Goal: Task Accomplishment & Management: Manage account settings

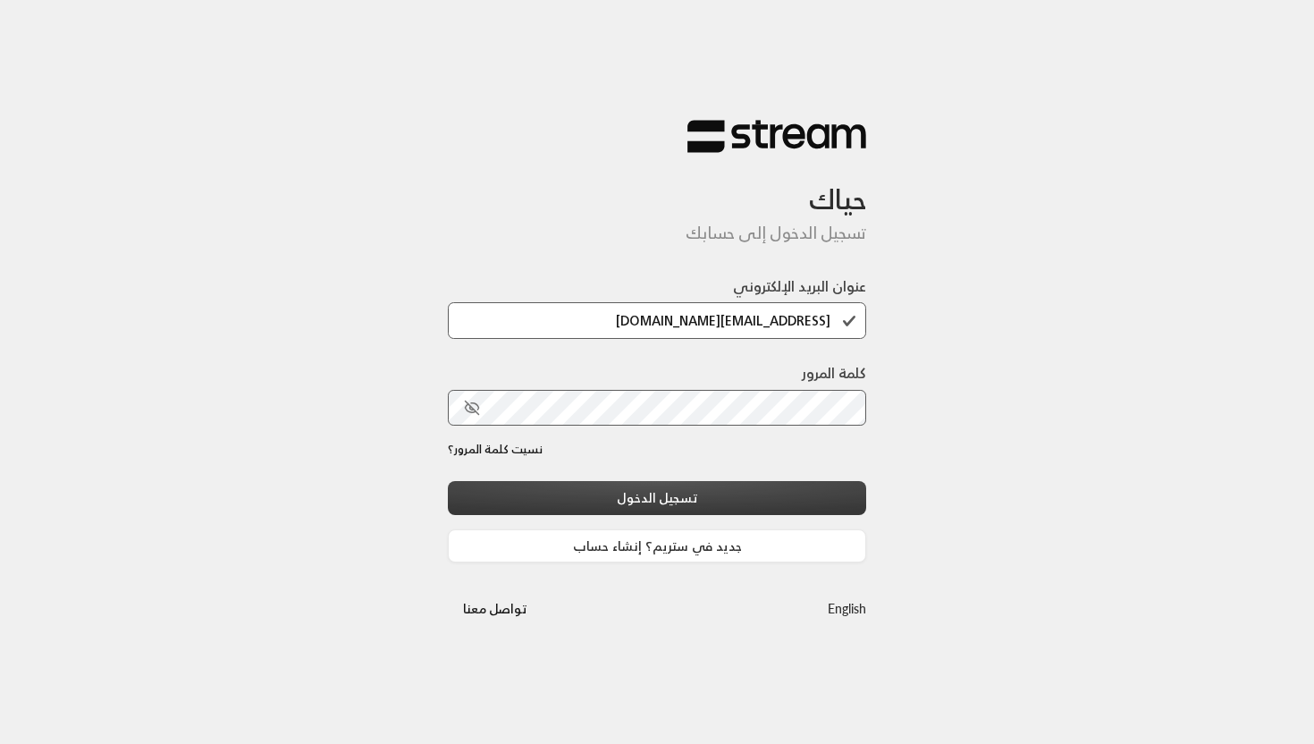
click at [665, 501] on button "تسجيل الدخول" at bounding box center [657, 497] width 418 height 33
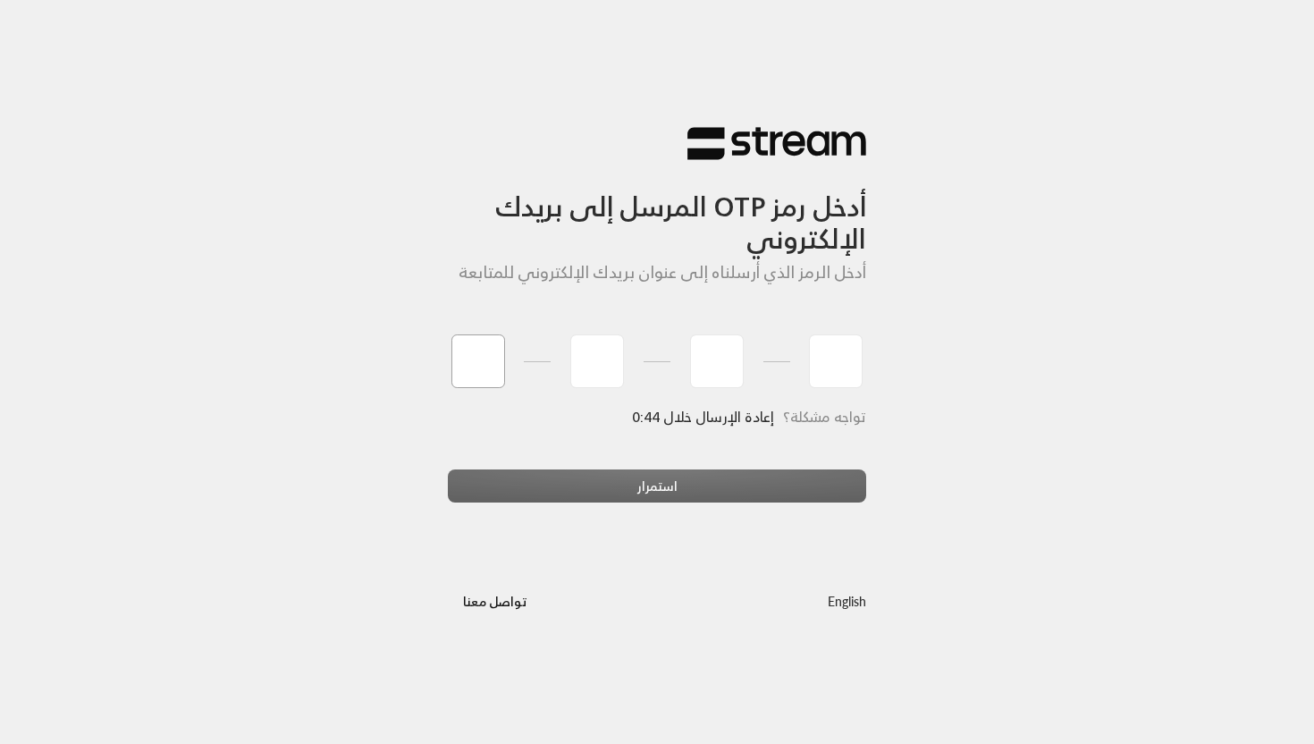
type input "9"
type input "5"
type input "4"
type input "9"
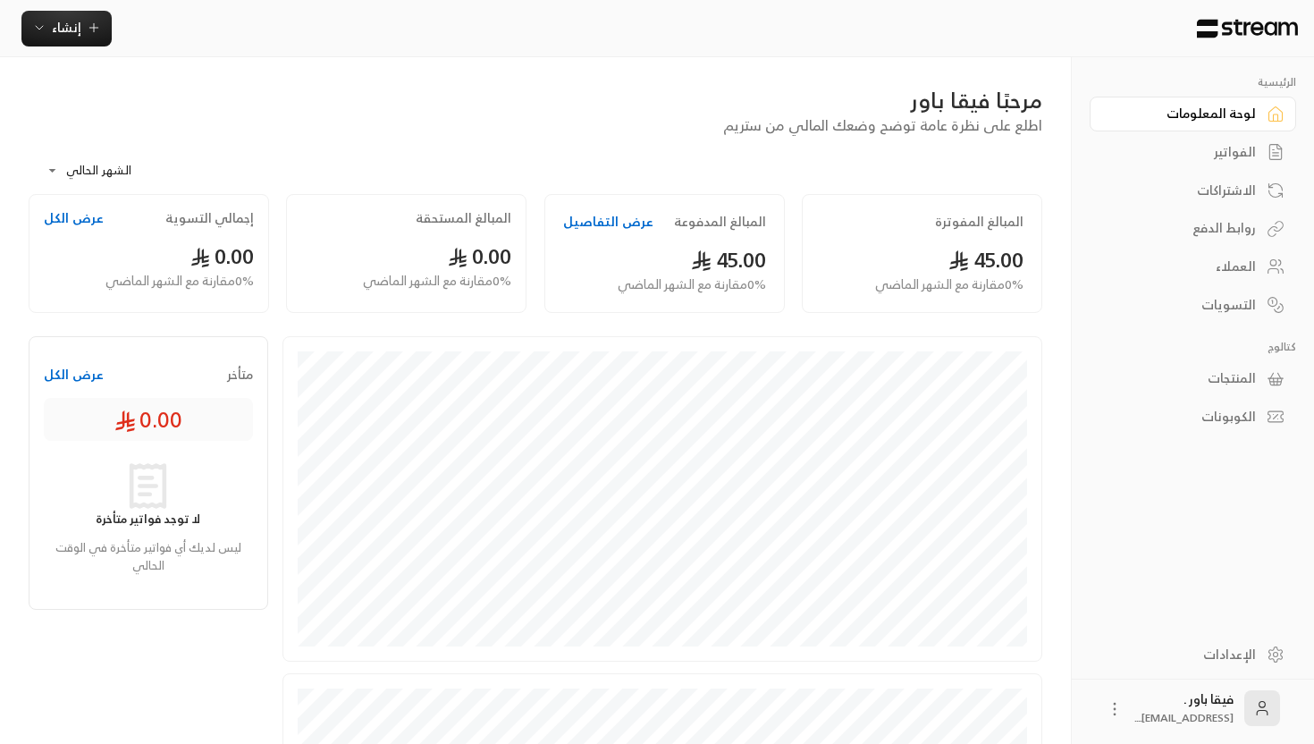
click at [1233, 637] on link "الإعدادات" at bounding box center [1193, 654] width 207 height 35
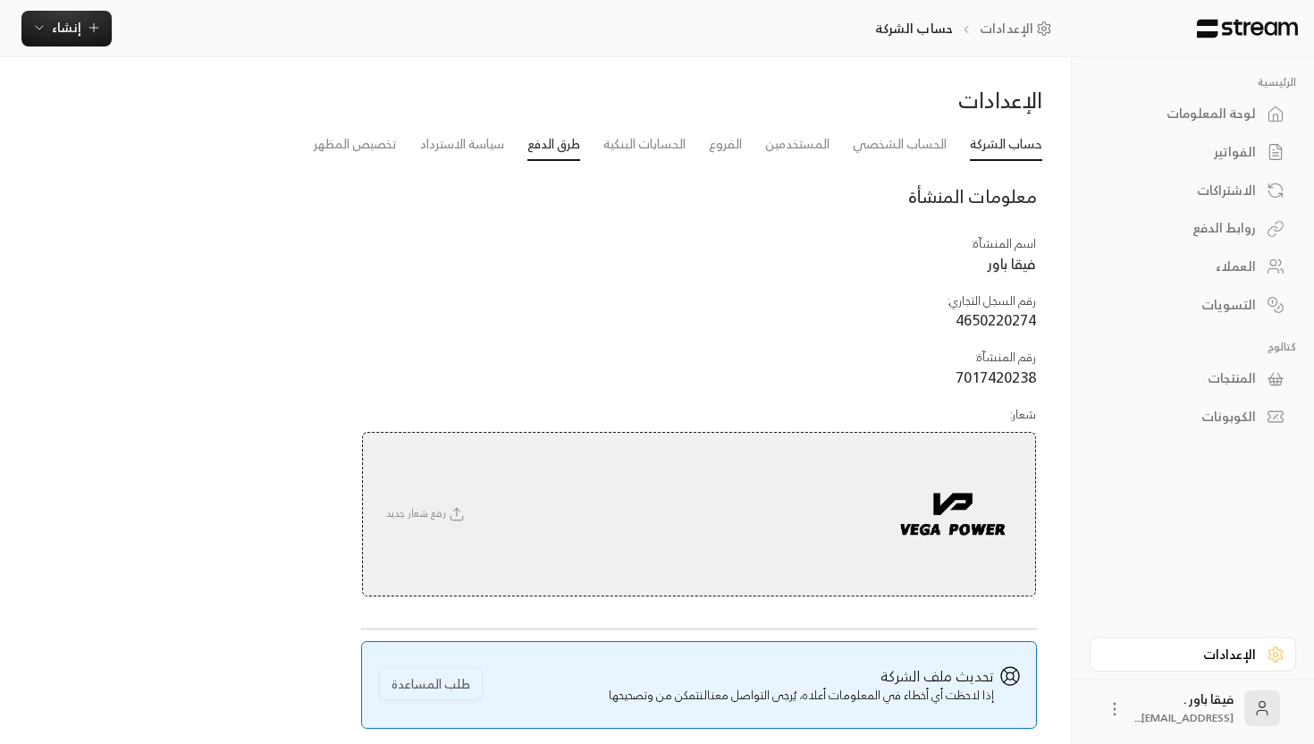
click at [549, 145] on link "طرق الدفع" at bounding box center [553, 145] width 53 height 32
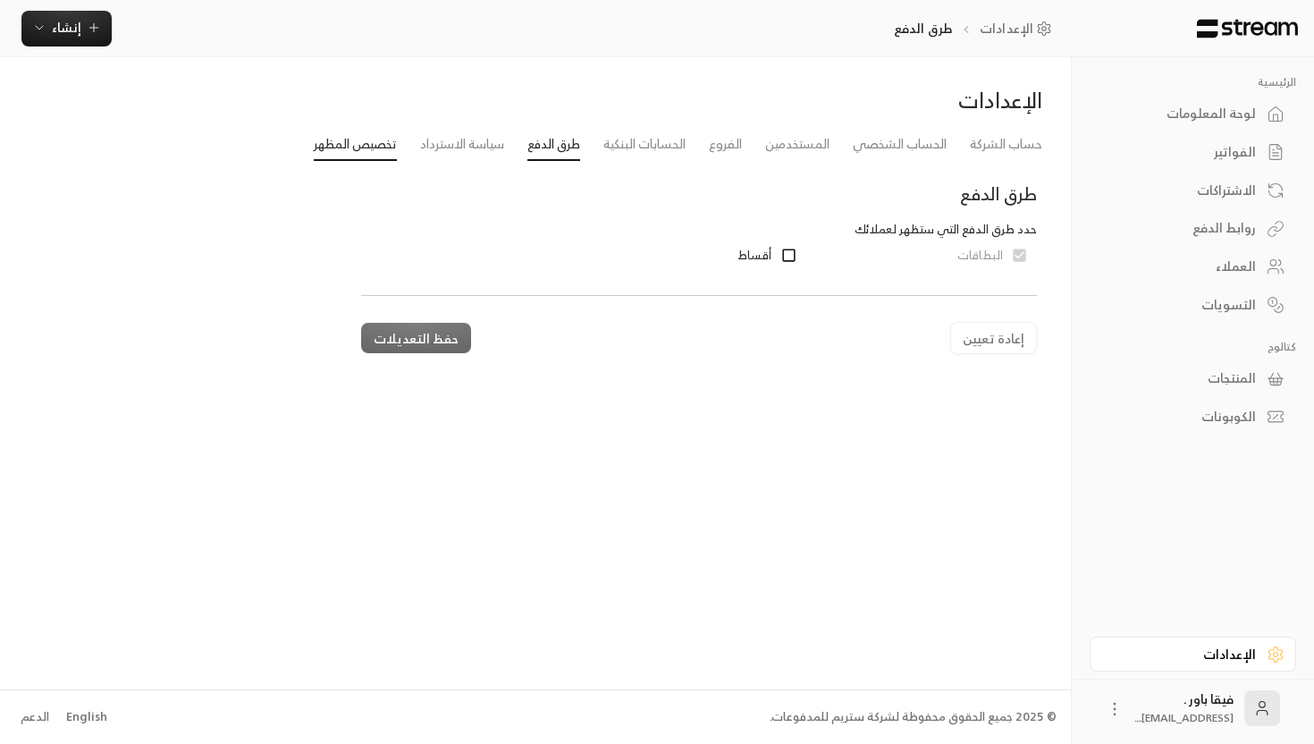
click at [374, 151] on link "تخصيص المظهر" at bounding box center [355, 145] width 83 height 32
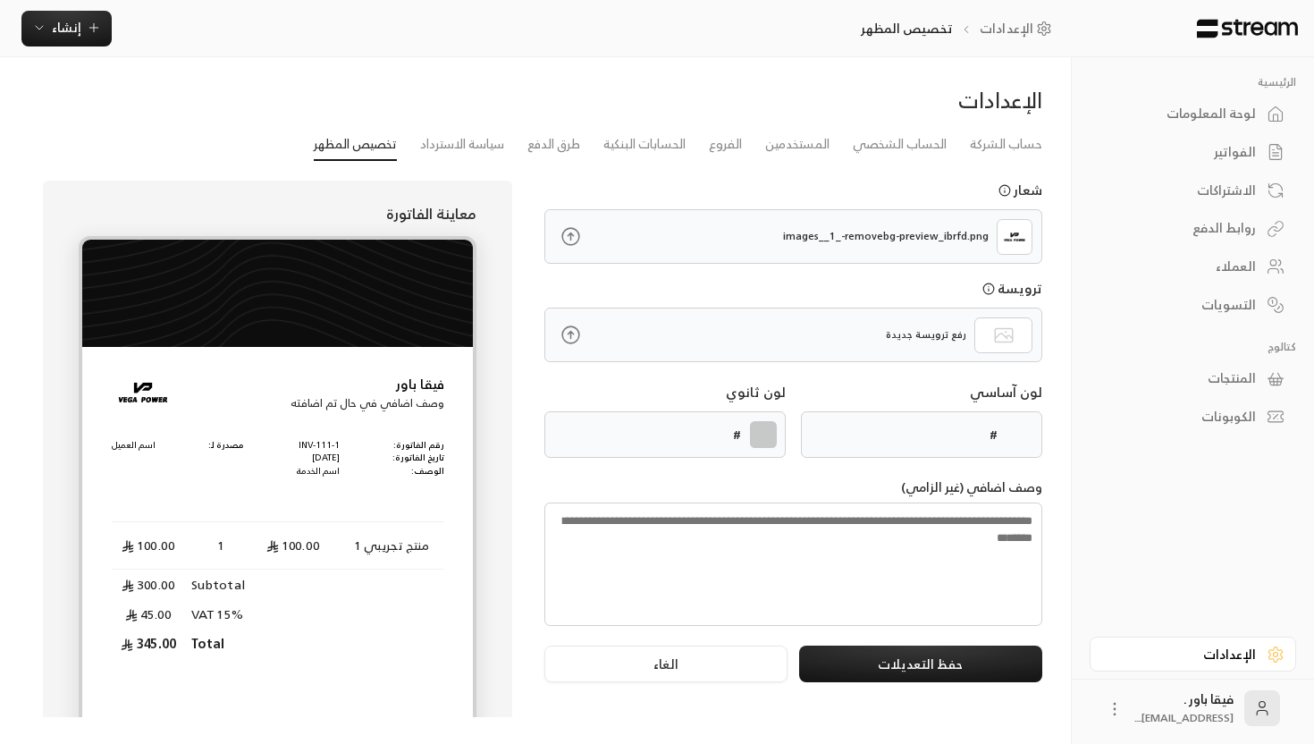
type input "******"
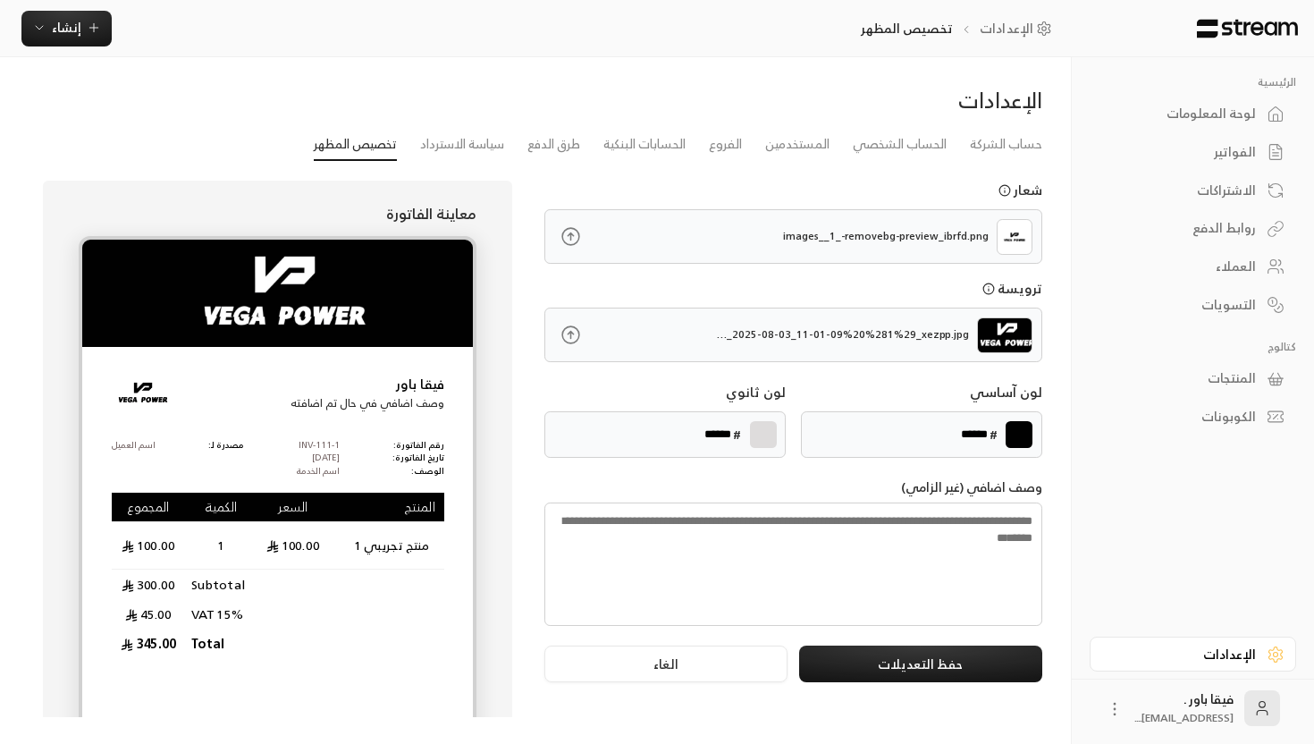
click at [1226, 395] on link "المنتجات" at bounding box center [1193, 378] width 207 height 35
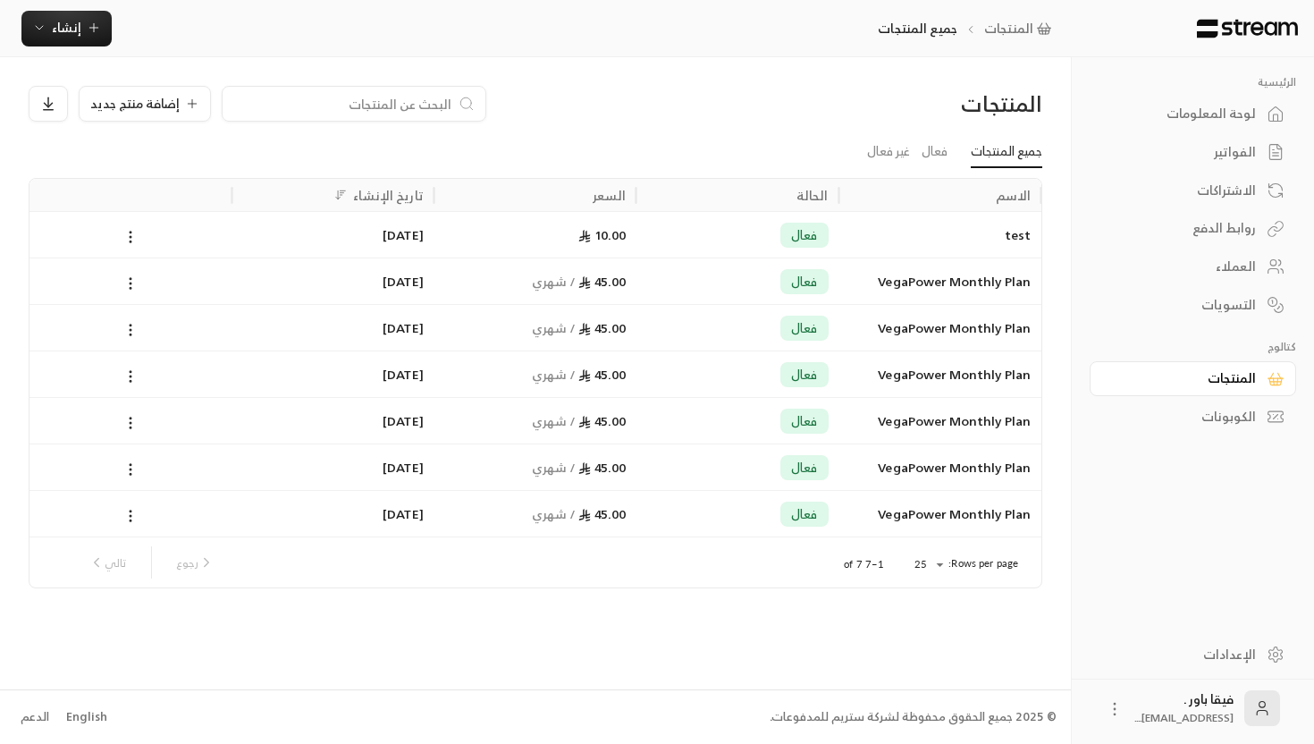
click at [908, 274] on div "VegaPower Monthly Plan" at bounding box center [940, 281] width 181 height 46
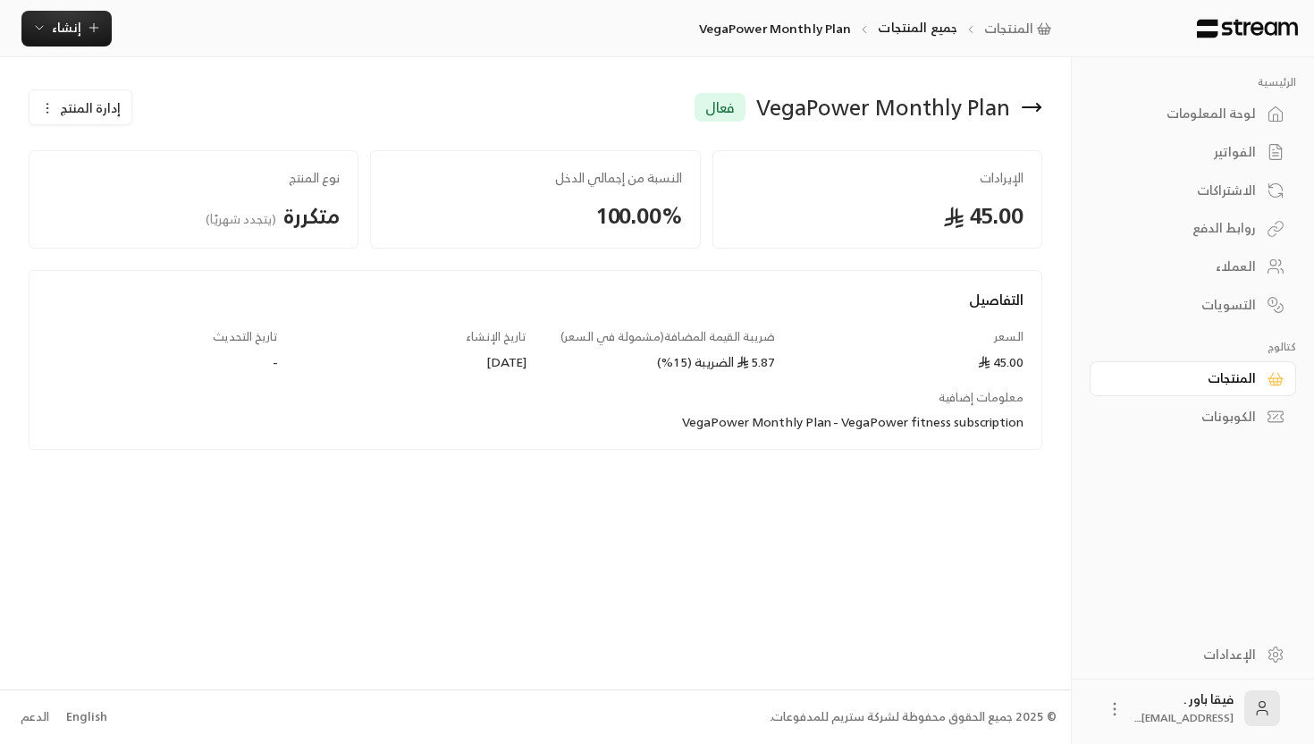
click at [1033, 115] on icon at bounding box center [1031, 107] width 21 height 21
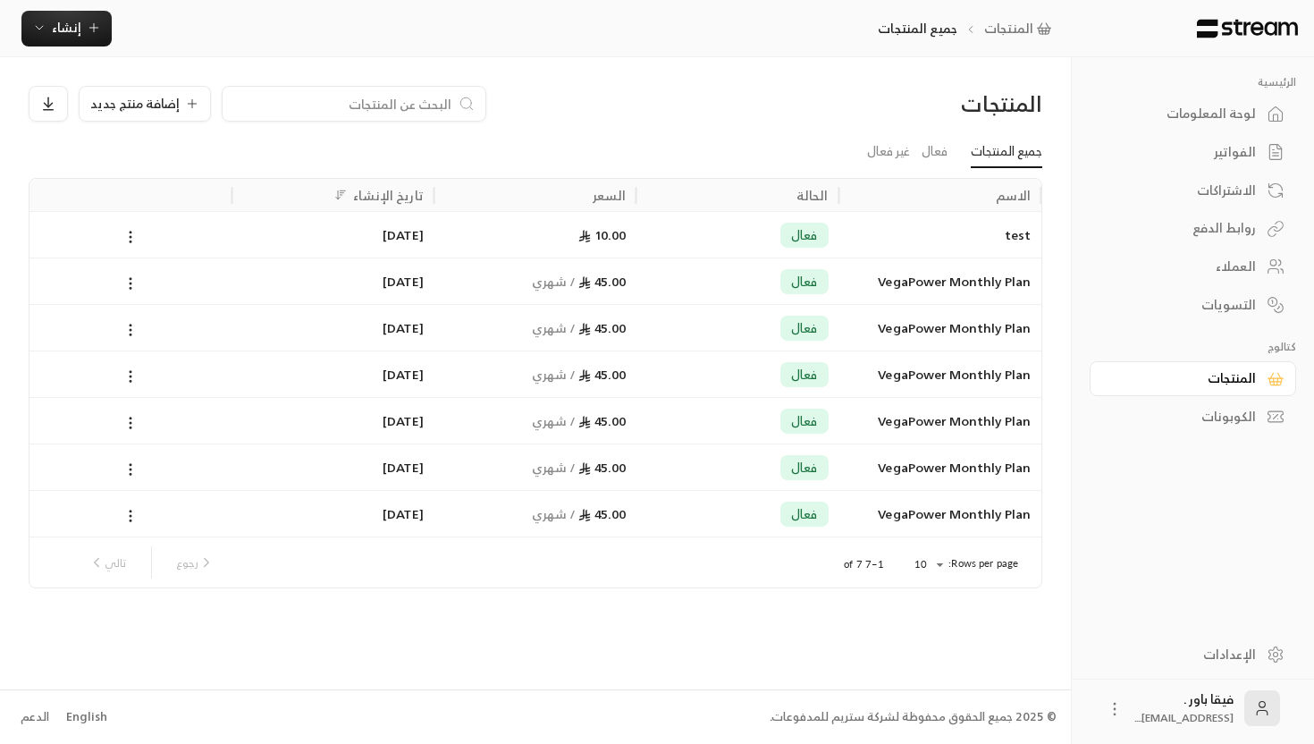
click at [1203, 117] on div "لوحة المعلومات" at bounding box center [1184, 114] width 144 height 18
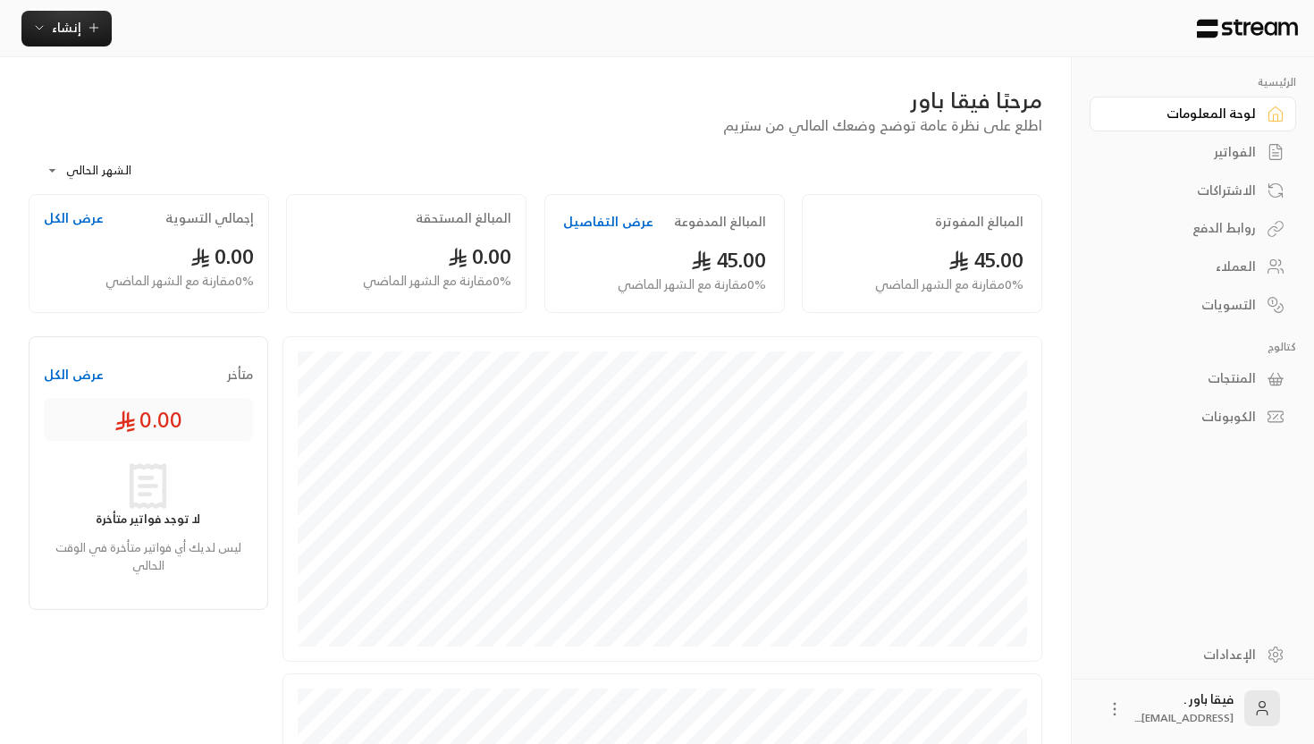
click at [576, 225] on button "عرض التفاصيل" at bounding box center [608, 222] width 90 height 18
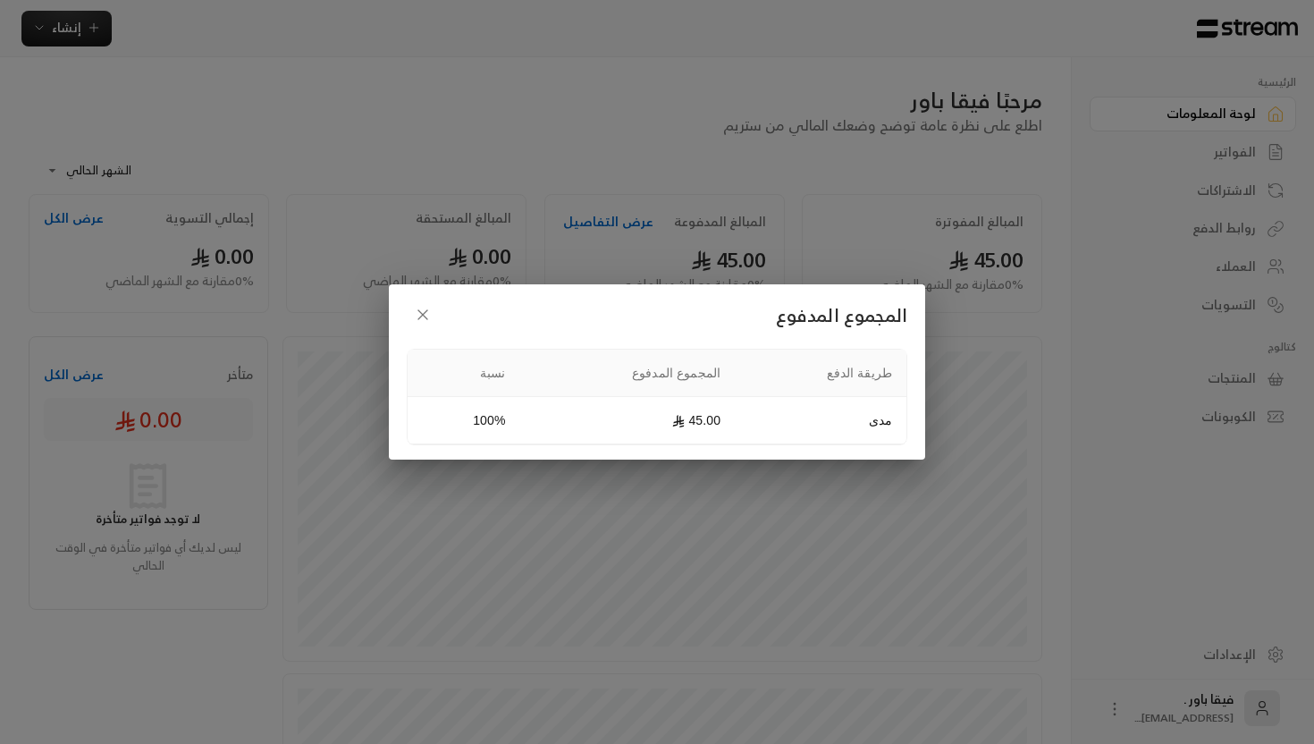
click at [409, 301] on h2 "المجموع المدفوع" at bounding box center [657, 315] width 501 height 32
click at [393, 324] on div "المجموع المدفوع طريقة الدفع المجموع المدفوع نسبة مدى 45.00 100%" at bounding box center [657, 371] width 536 height 175
click at [415, 317] on icon "button" at bounding box center [423, 315] width 18 height 18
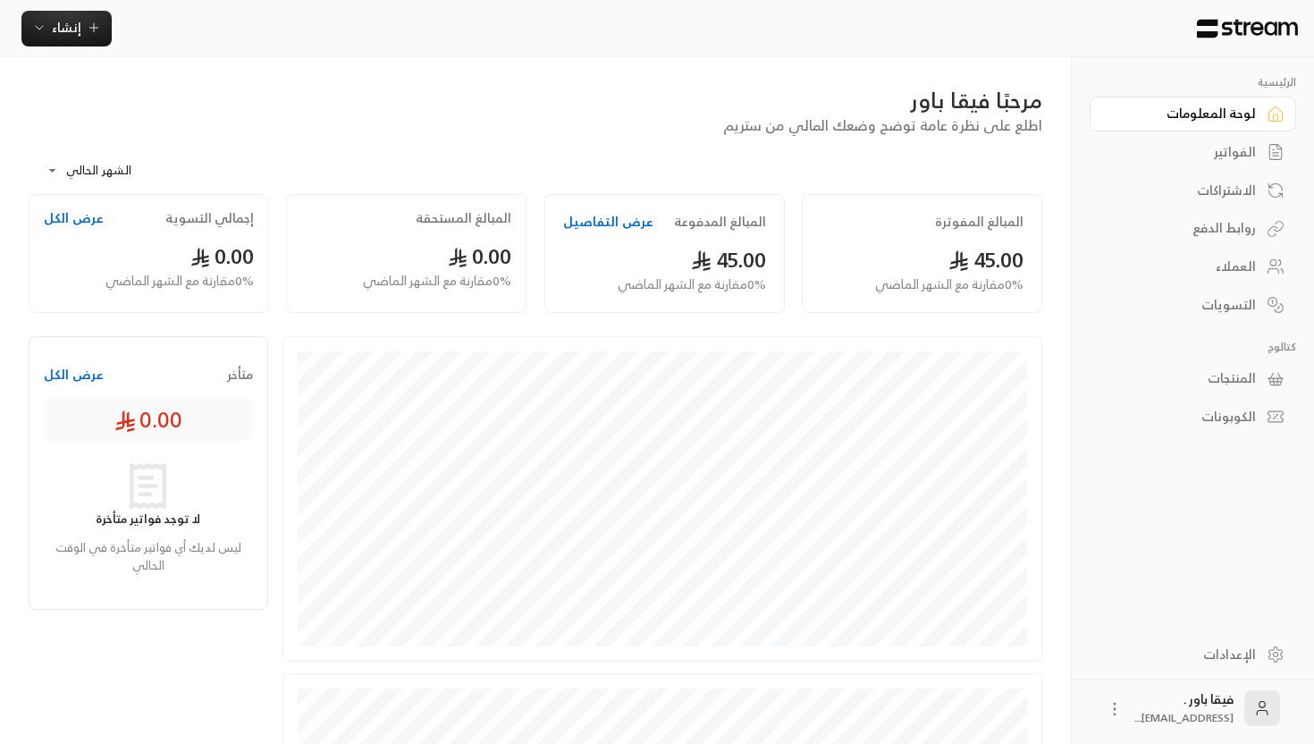
click at [1212, 181] on div "الاشتراكات" at bounding box center [1184, 190] width 144 height 18
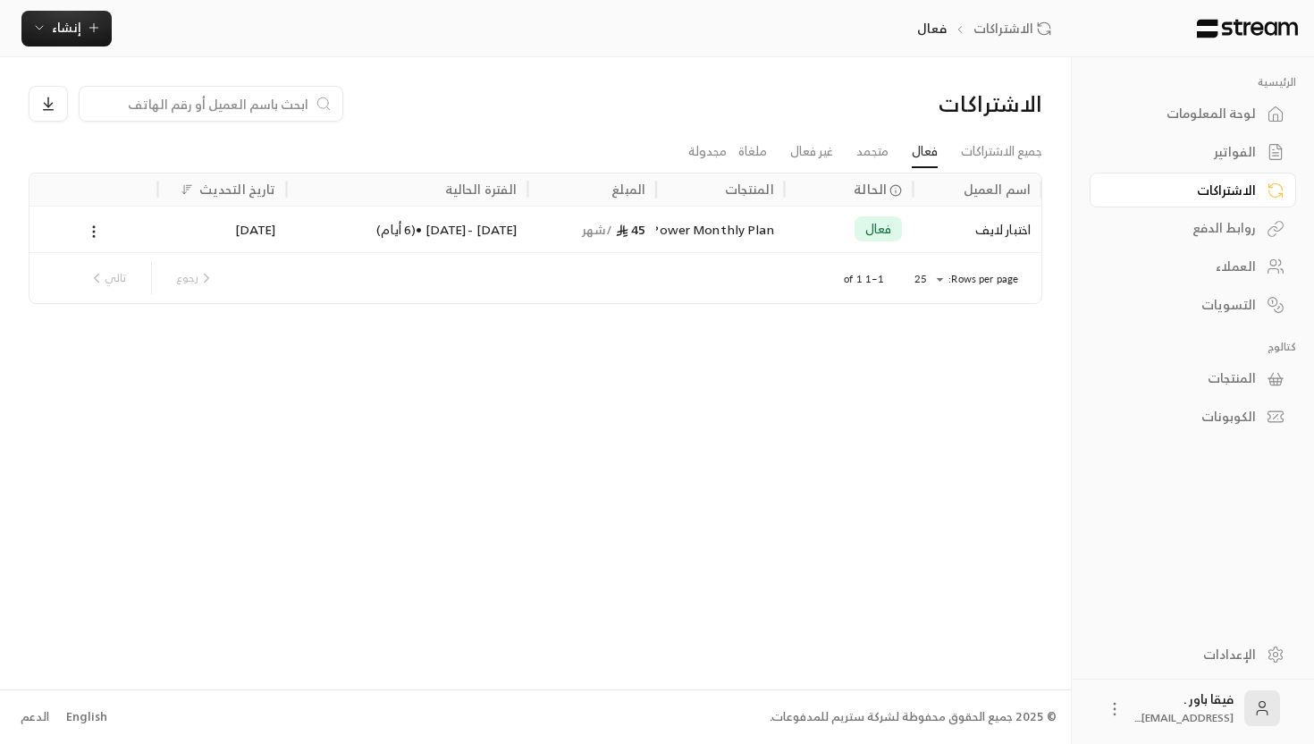
click at [980, 235] on div "اختبار لايف" at bounding box center [977, 230] width 107 height 46
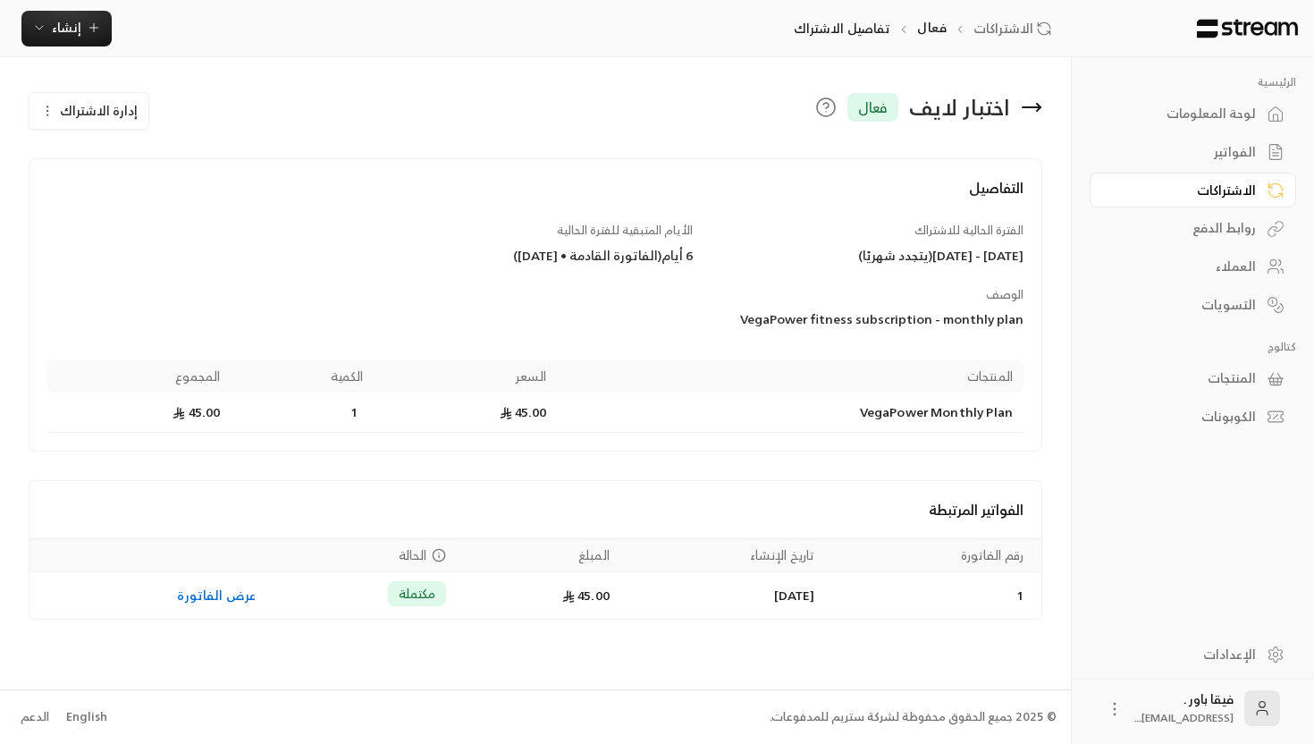
click at [1035, 111] on icon at bounding box center [1031, 107] width 21 height 21
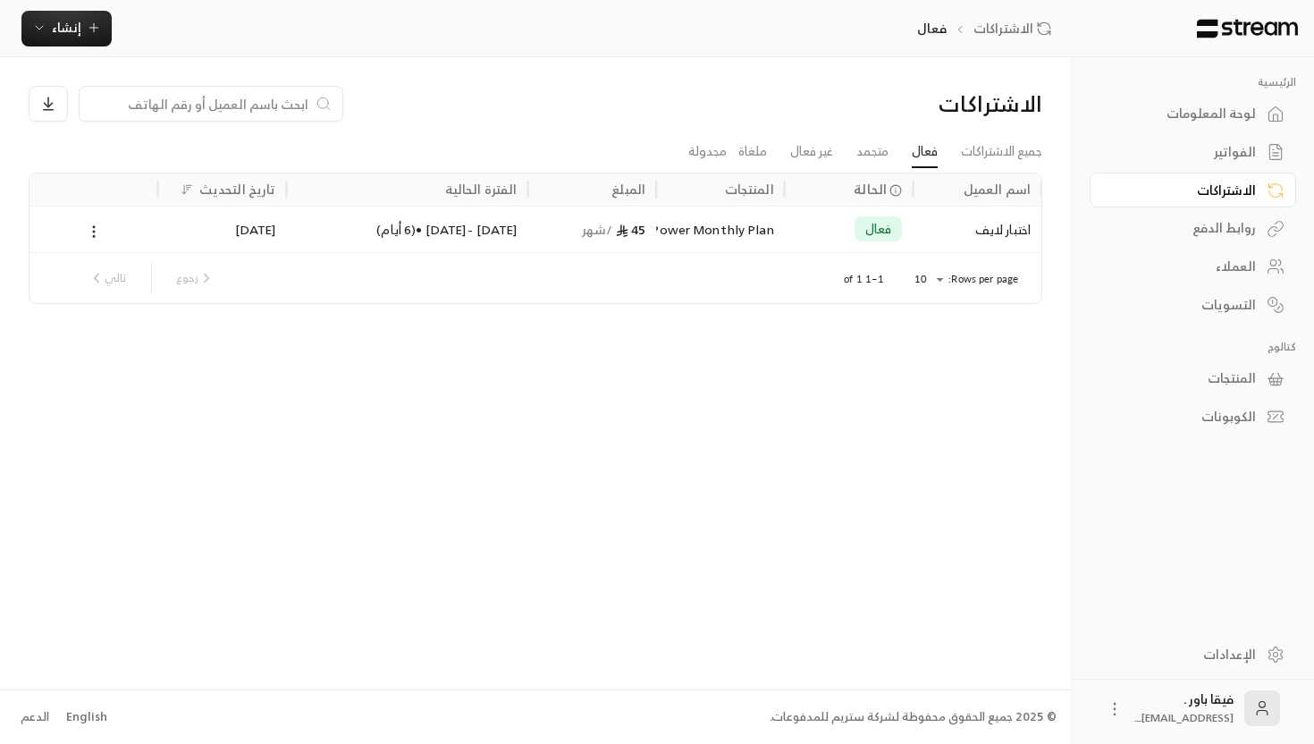
click at [948, 226] on div "اختبار لايف" at bounding box center [977, 230] width 107 height 46
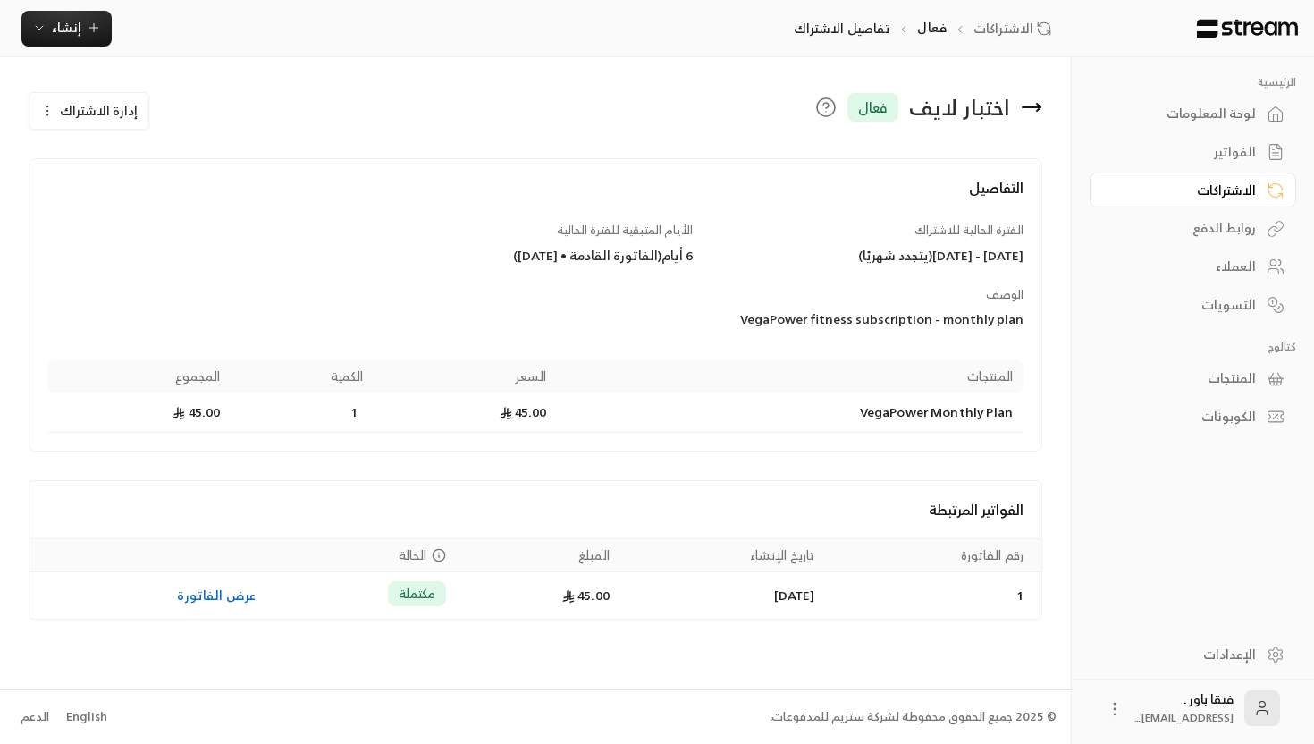
click at [45, 104] on icon "button" at bounding box center [47, 111] width 14 height 14
click at [320, 139] on div "اختبار لايف فعال إدارة الاشتراك تعديل الاشتراك تجميد الاشتراك إلغاء الاشتراك" at bounding box center [536, 122] width 1032 height 72
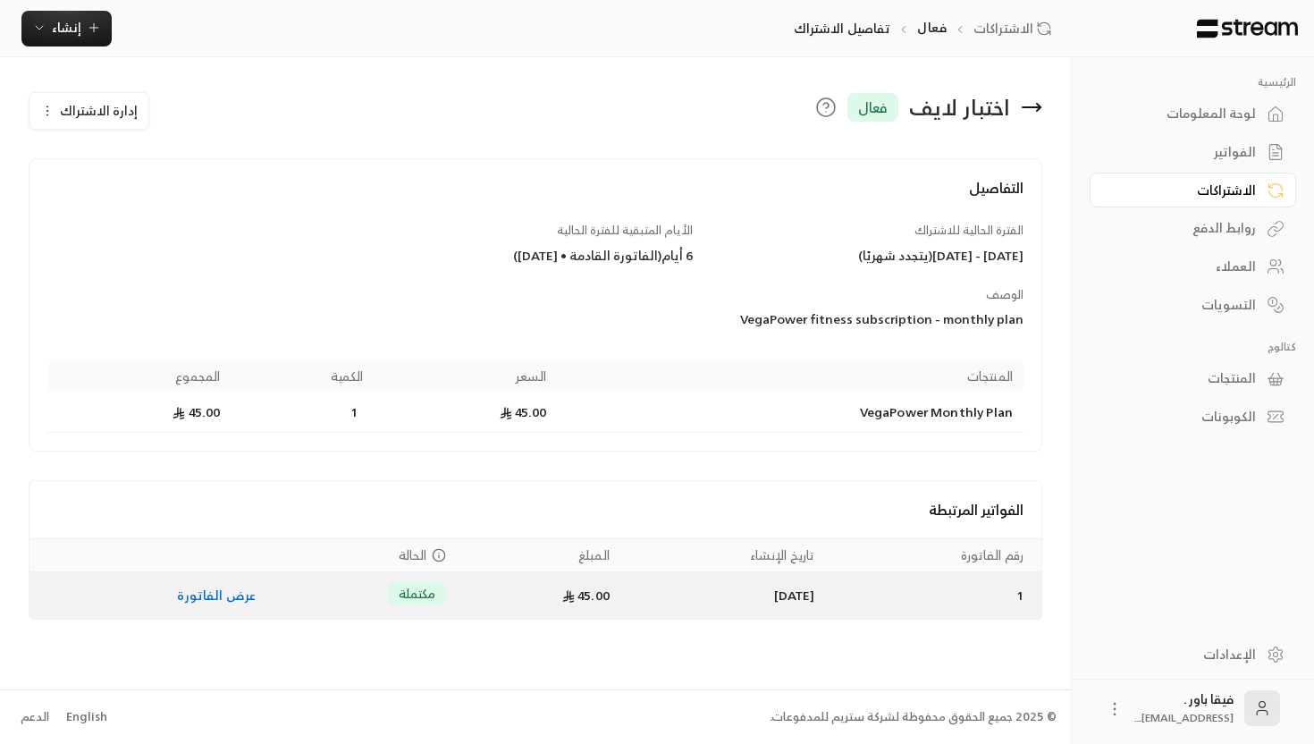
click at [184, 597] on link "عرض الفاتورة" at bounding box center [216, 595] width 79 height 22
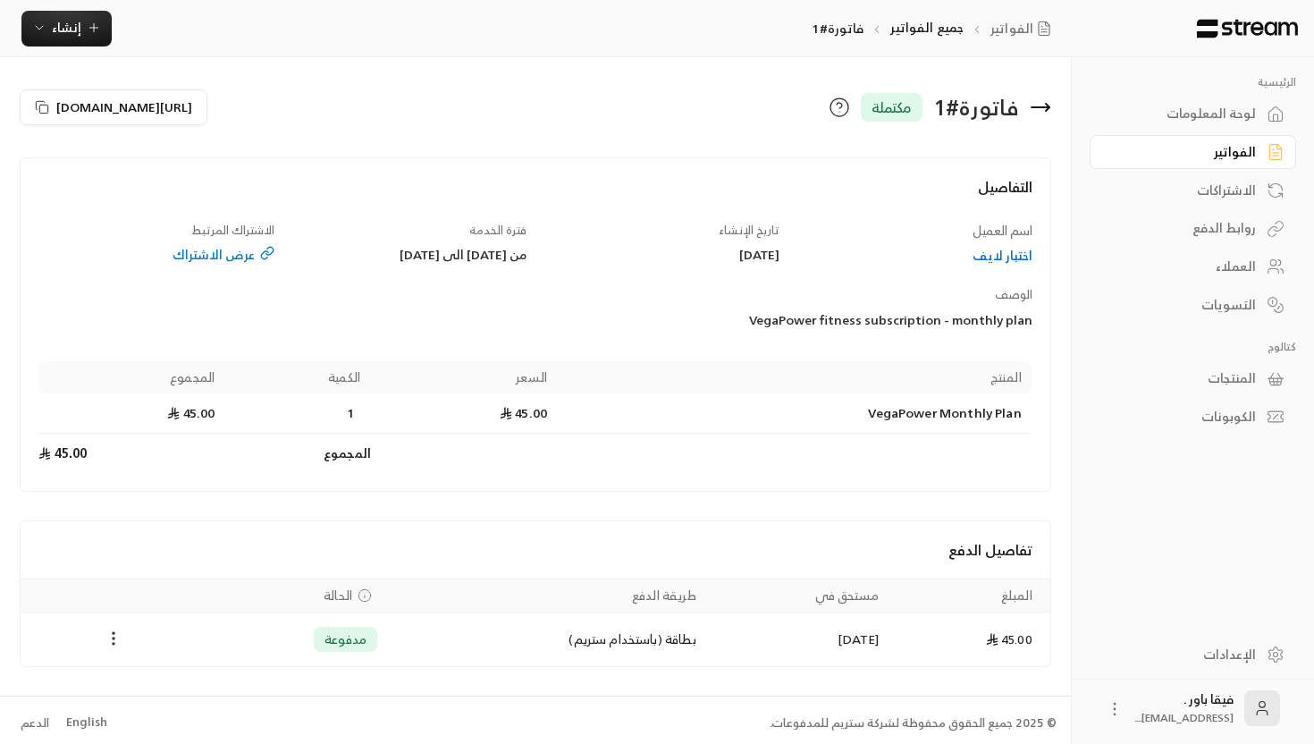
click at [1220, 279] on link "العملاء" at bounding box center [1193, 266] width 207 height 35
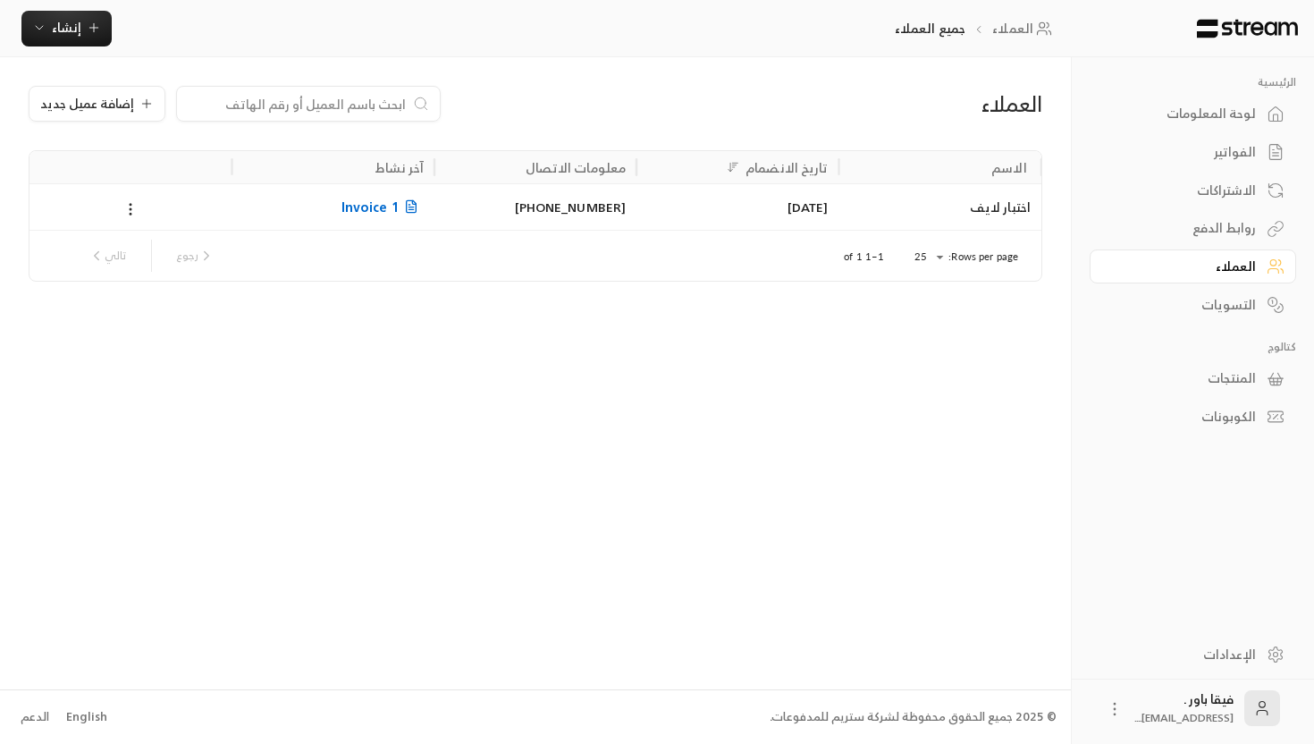
click at [983, 212] on div "اختبار لايف" at bounding box center [940, 207] width 181 height 46
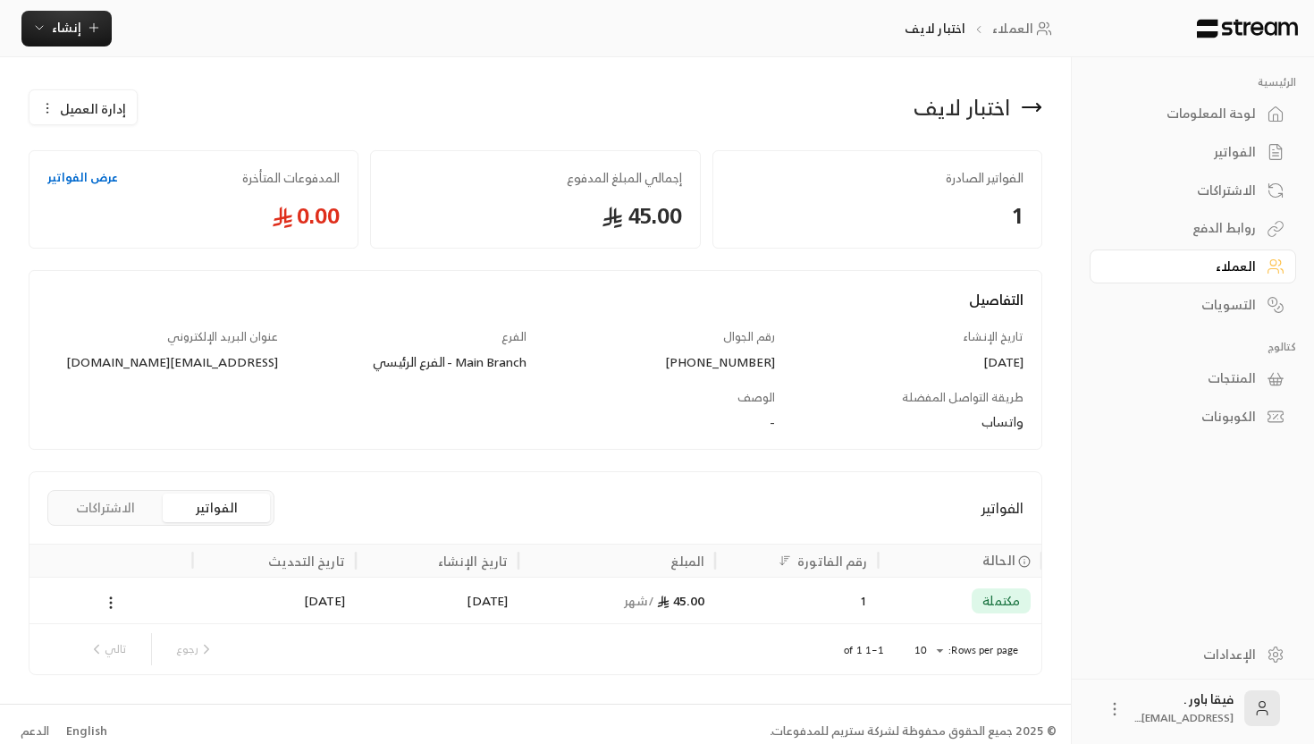
click at [89, 507] on button "الاشتراكات" at bounding box center [105, 508] width 107 height 29
click at [1212, 664] on link "الإعدادات" at bounding box center [1193, 654] width 207 height 35
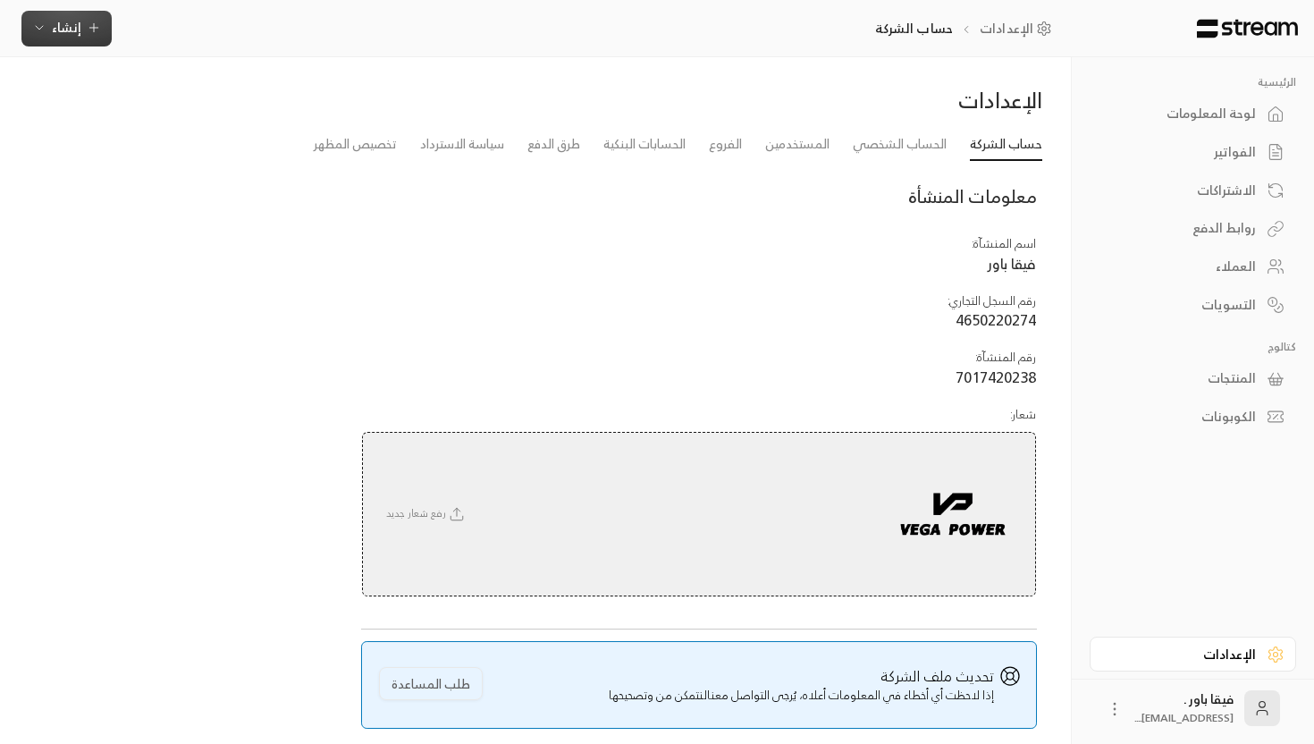
click at [37, 34] on icon "button" at bounding box center [39, 28] width 14 height 14
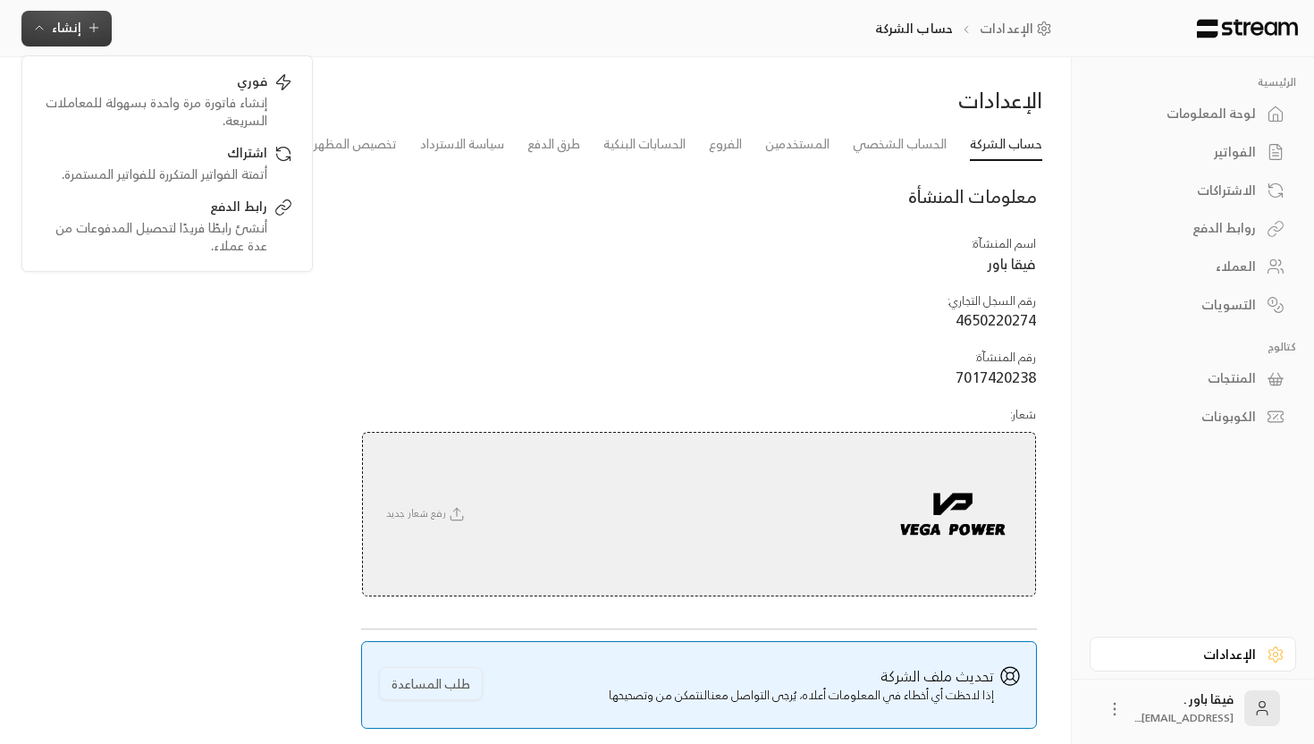
click at [32, 31] on icon "button" at bounding box center [39, 28] width 14 height 14
